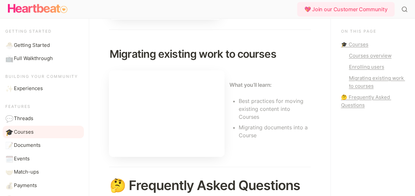
scroll to position [297, 0]
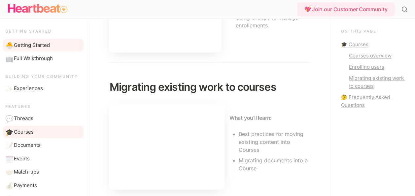
click at [39, 46] on span "Getting Started" at bounding box center [32, 46] width 36 height 8
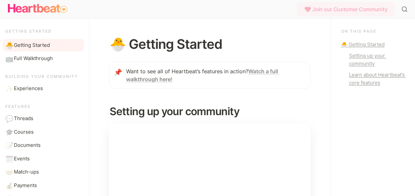
click at [360, 10] on div "💖 Join our Customer Community" at bounding box center [345, 9] width 97 height 15
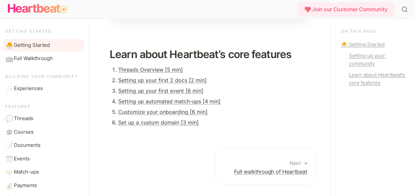
scroll to position [277, 0]
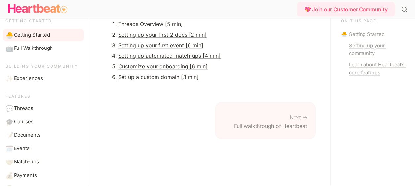
click at [269, 126] on link "Full walkthrough of Heartbeat" at bounding box center [265, 120] width 101 height 37
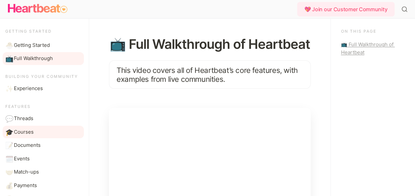
click at [22, 132] on span "Courses" at bounding box center [24, 132] width 20 height 8
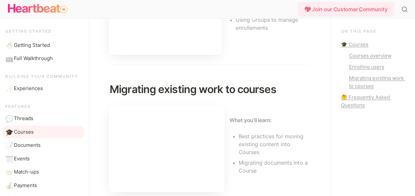
scroll to position [132, 0]
